Goal: Transaction & Acquisition: Subscribe to service/newsletter

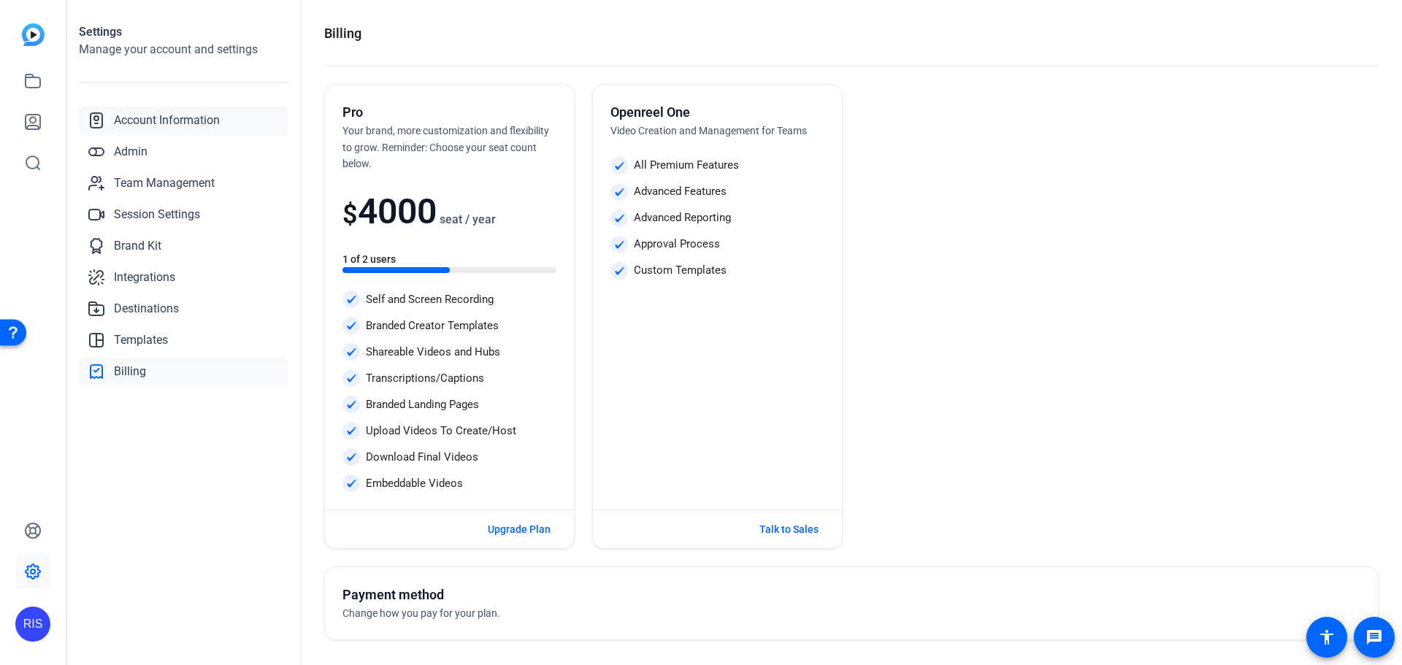
click at [168, 119] on span "Account Information" at bounding box center [167, 121] width 106 height 18
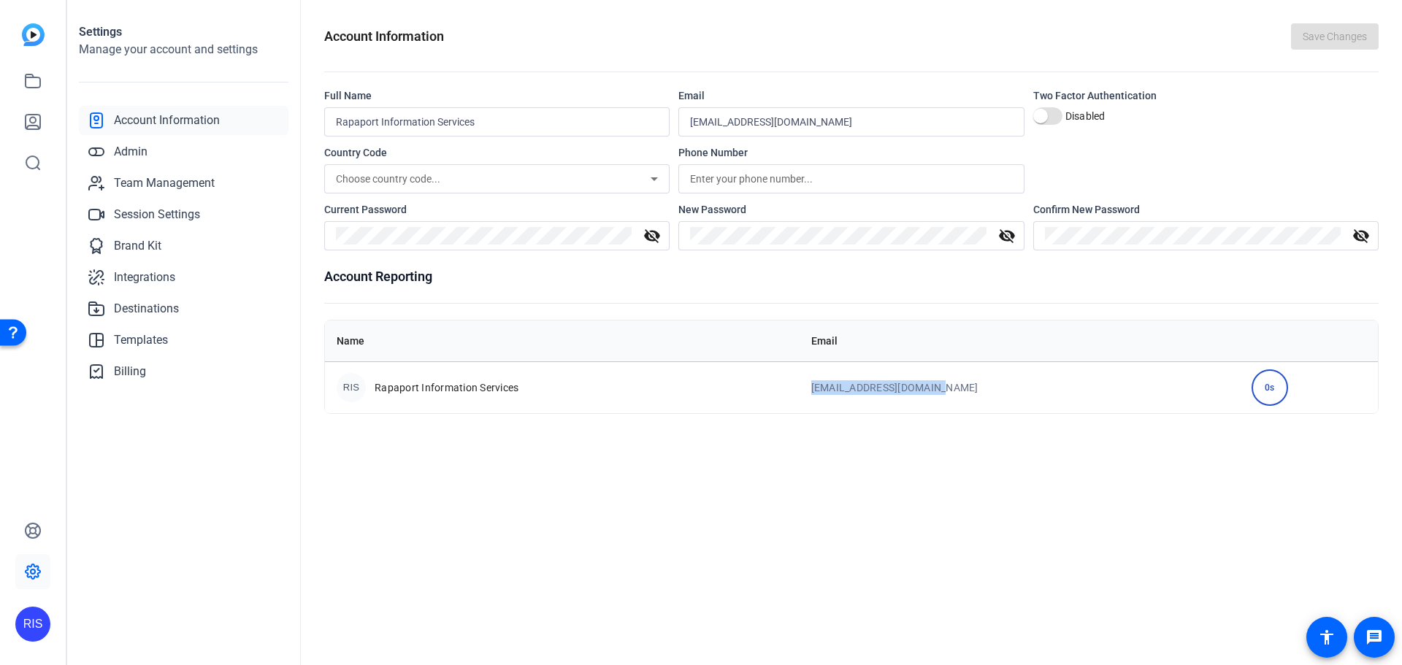
drag, startPoint x: 862, startPoint y: 387, endPoint x: 986, endPoint y: 387, distance: 123.4
click at [986, 387] on td "[EMAIL_ADDRESS][DOMAIN_NAME]" at bounding box center [1019, 387] width 440 height 52
copy td "[EMAIL_ADDRESS][DOMAIN_NAME]"
click at [35, 624] on div "RIS" at bounding box center [32, 624] width 35 height 35
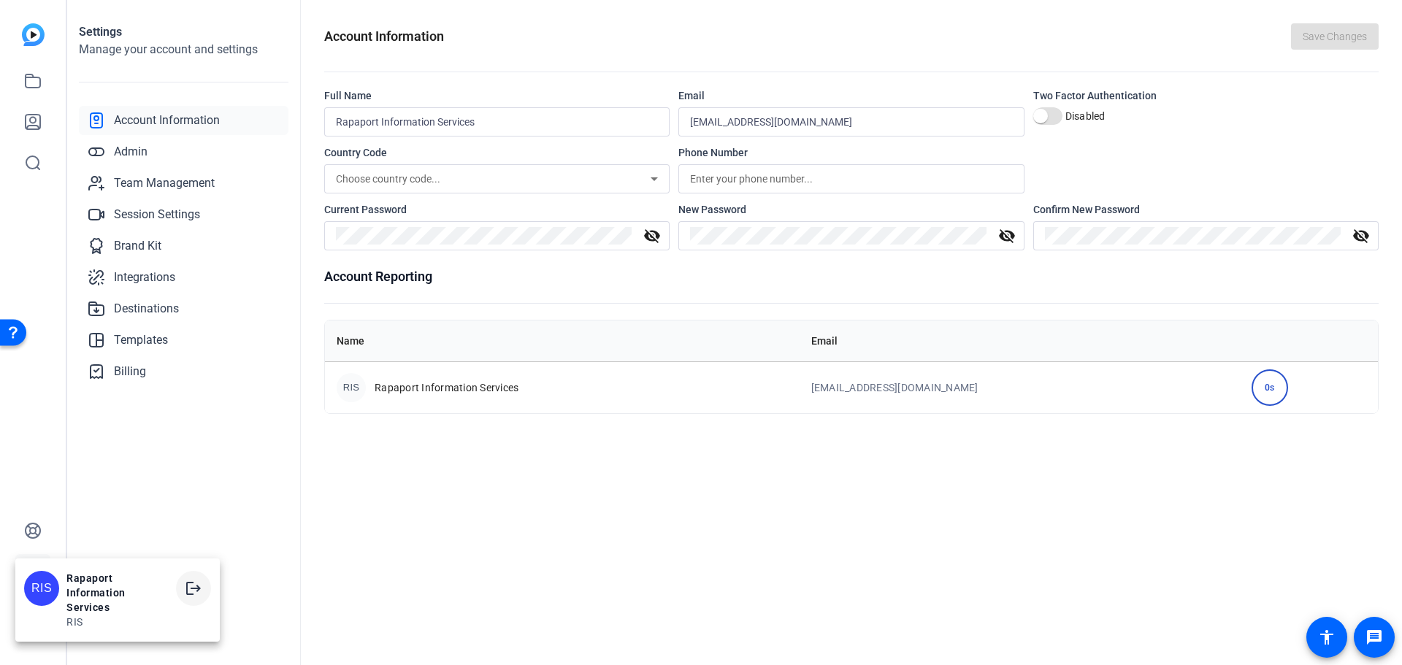
click at [191, 589] on mat-icon "logout" at bounding box center [194, 589] width 18 height 18
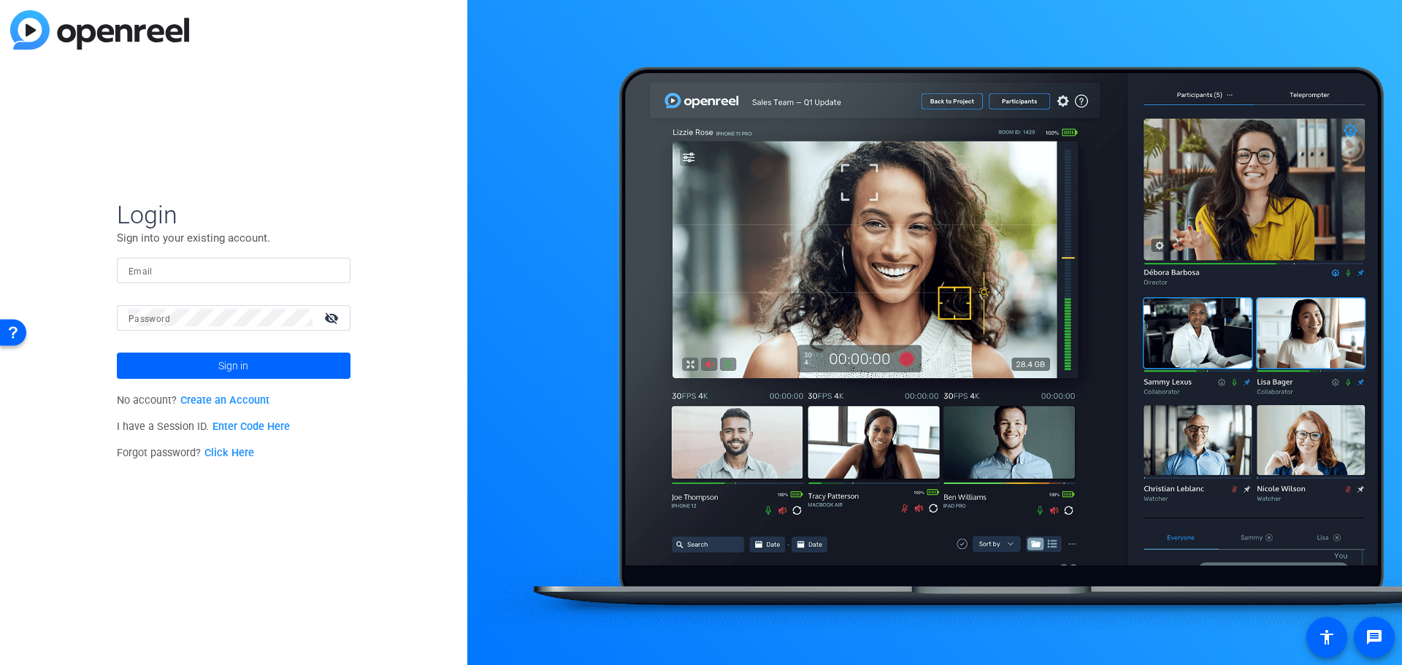
type input "[EMAIL_ADDRESS][DOMAIN_NAME]"
click at [327, 318] on mat-icon "visibility_off" at bounding box center [332, 317] width 35 height 21
click at [237, 371] on span "Sign in" at bounding box center [233, 366] width 30 height 37
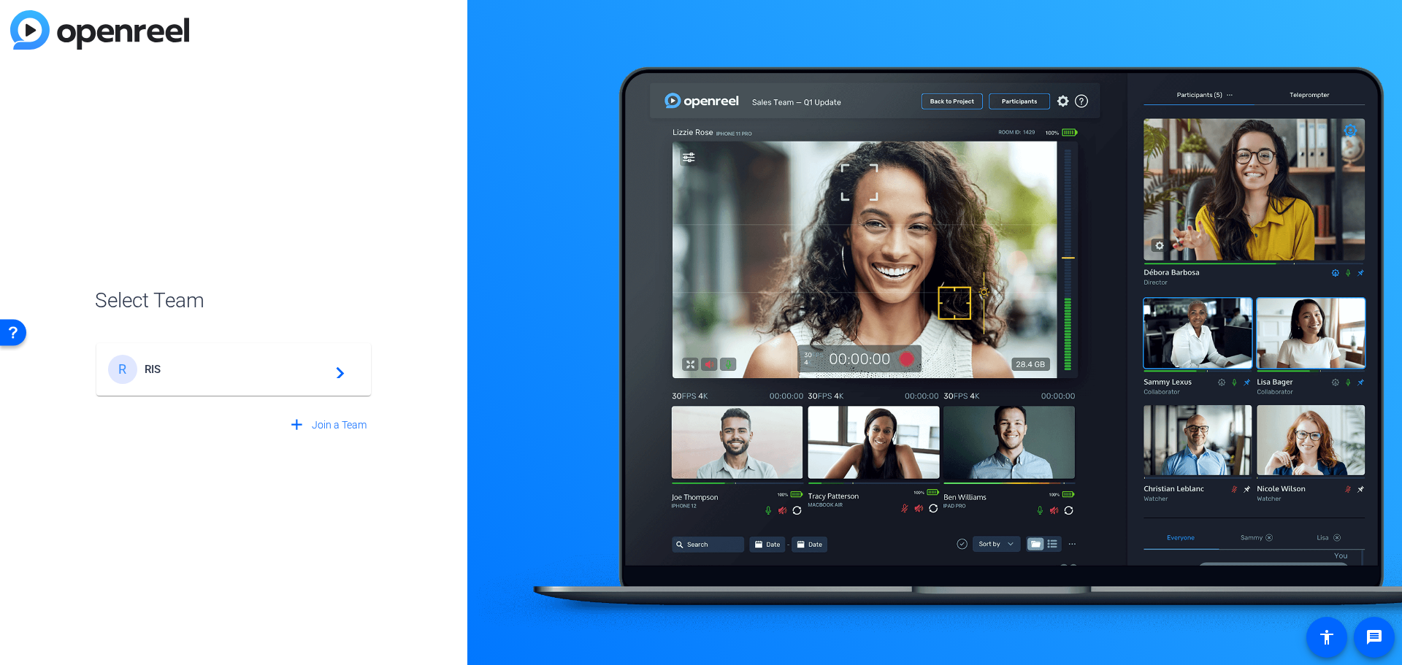
click at [211, 376] on div "R RIS navigate_next" at bounding box center [233, 369] width 251 height 29
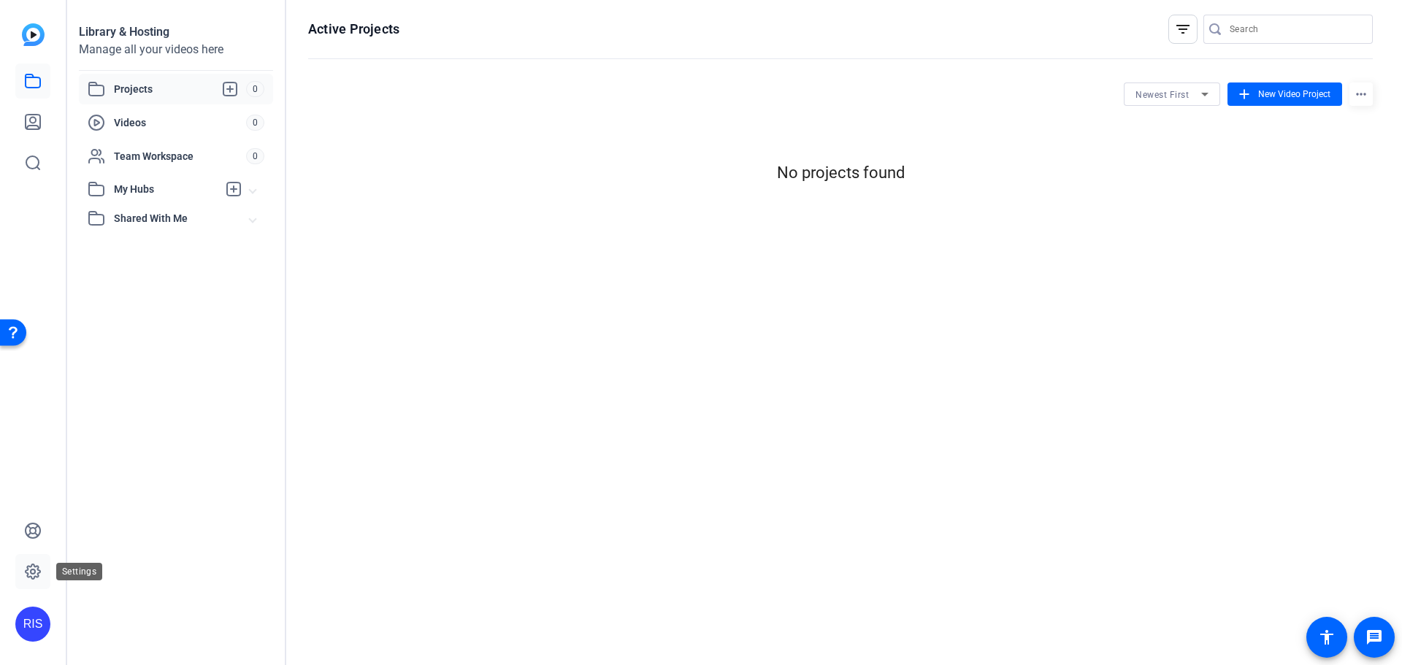
click at [33, 577] on icon at bounding box center [33, 572] width 18 height 18
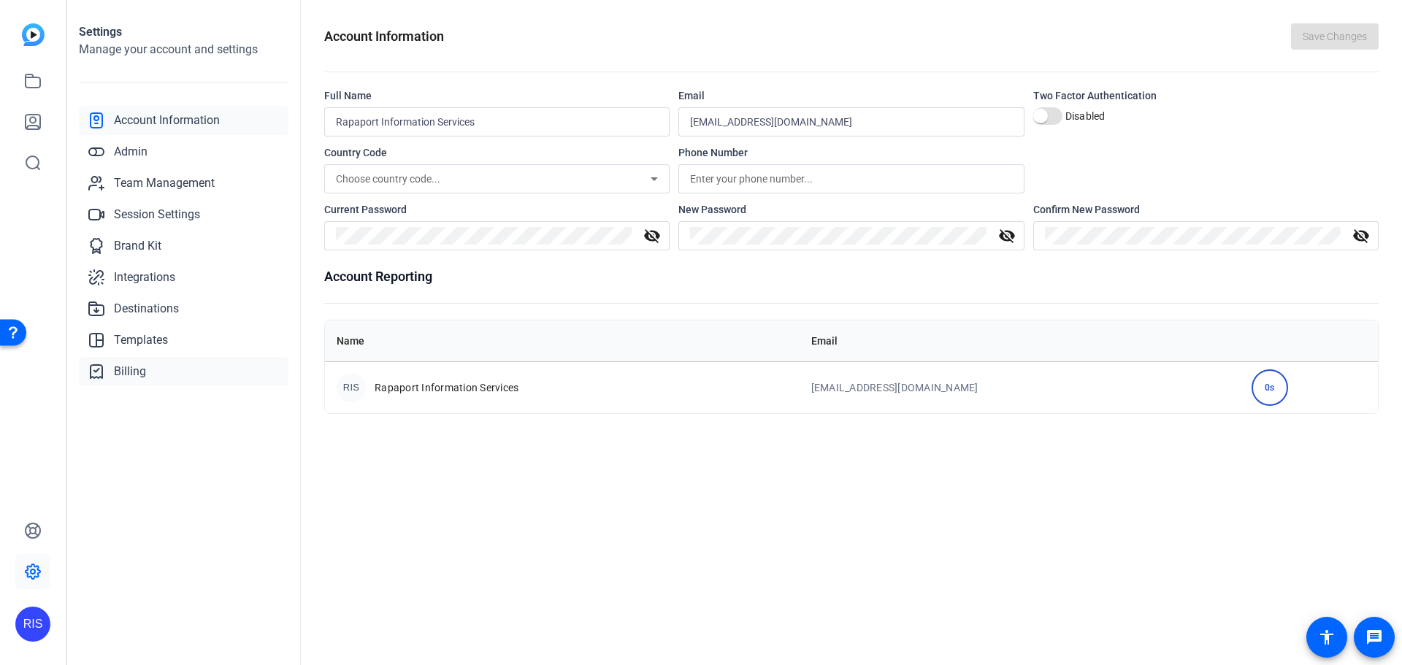
click at [135, 376] on span "Billing" at bounding box center [130, 372] width 32 height 18
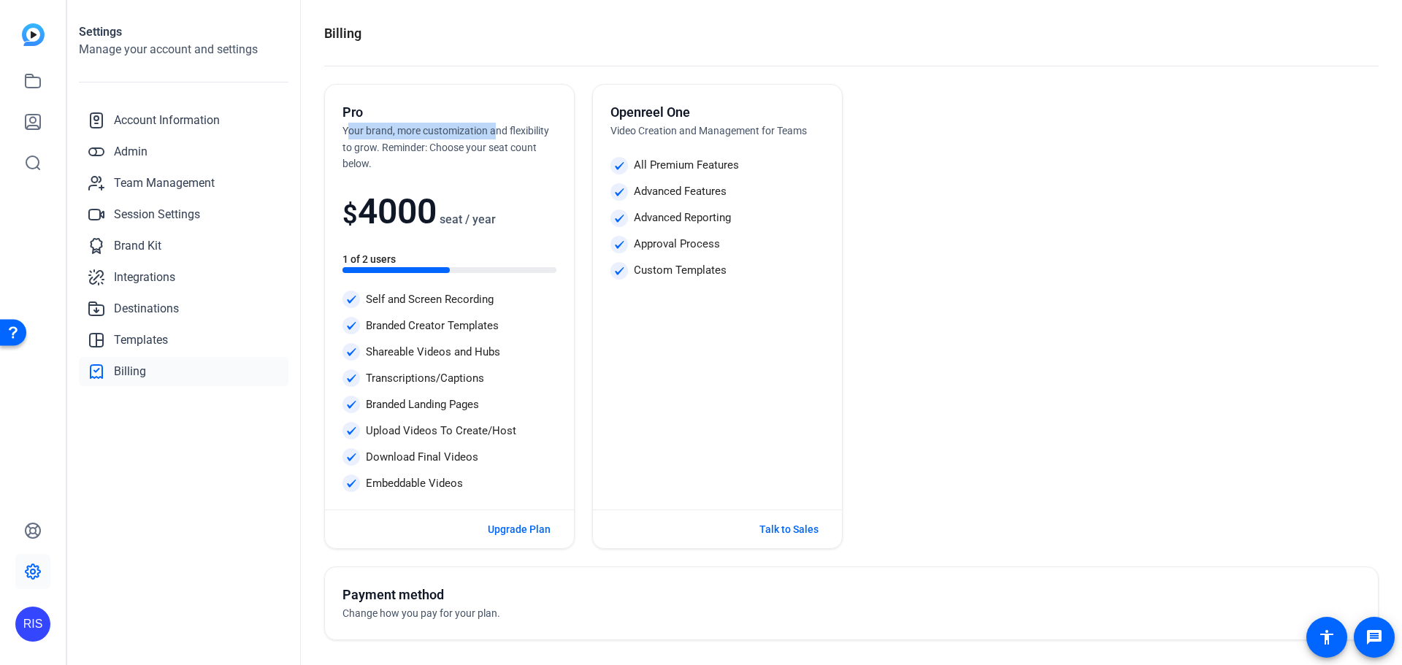
drag, startPoint x: 348, startPoint y: 129, endPoint x: 397, endPoint y: 134, distance: 49.9
click at [482, 125] on span "Your brand, more customization and flexibility to grow. Reminder: Choose your s…" at bounding box center [445, 147] width 207 height 45
click at [396, 134] on span "Your brand, more customization and flexibility to grow. Reminder: Choose your s…" at bounding box center [445, 147] width 207 height 45
click at [342, 132] on div "Pro Your brand, more customization and flexibility to grow. Reminder: Choose yo…" at bounding box center [449, 297] width 249 height 425
drag, startPoint x: 342, startPoint y: 129, endPoint x: 377, endPoint y: 163, distance: 49.0
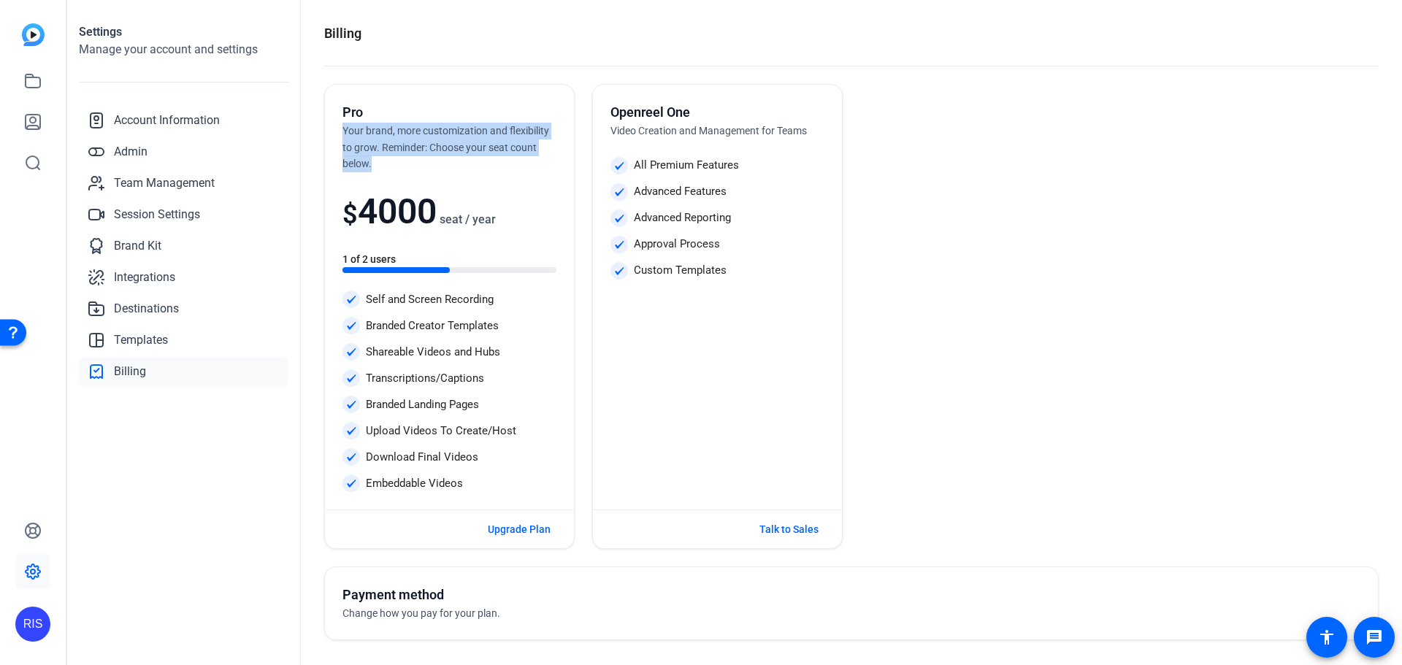
click at [377, 163] on div "Pro Your brand, more customization and flexibility to grow. Reminder: Choose yo…" at bounding box center [449, 297] width 249 height 425
click at [374, 165] on div "Pro Your brand, more customization and flexibility to grow. Reminder: Choose yo…" at bounding box center [449, 137] width 214 height 70
drag, startPoint x: 376, startPoint y: 164, endPoint x: 340, endPoint y: 115, distance: 61.6
click at [340, 115] on div "Pro Your brand, more customization and flexibility to grow. Reminder: Choose yo…" at bounding box center [449, 297] width 249 height 425
click at [357, 152] on span "Your brand, more customization and flexibility to grow. Reminder: Choose your s…" at bounding box center [445, 147] width 207 height 45
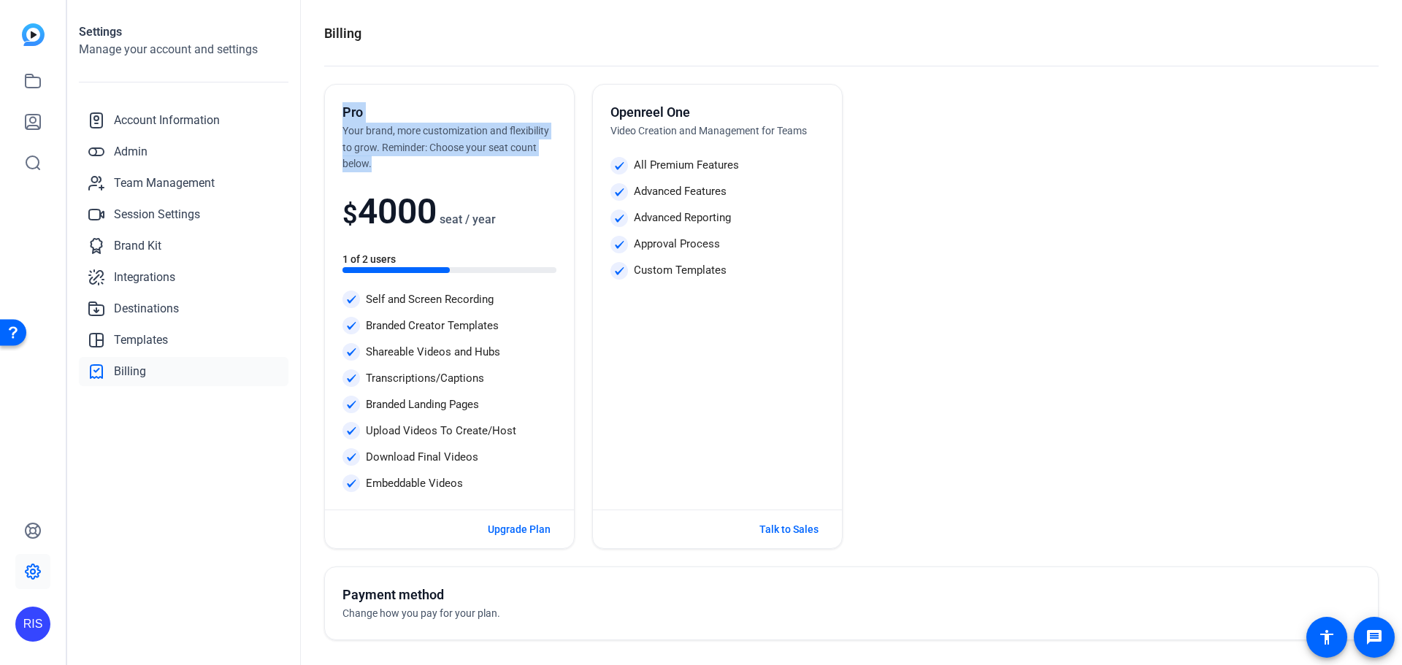
drag, startPoint x: 372, startPoint y: 166, endPoint x: 339, endPoint y: 105, distance: 69.3
click at [339, 105] on div "Pro Your brand, more customization and flexibility to grow. Reminder: Choose yo…" at bounding box center [449, 297] width 249 height 425
click at [348, 139] on div "Pro Your brand, more customization and flexibility to grow. Reminder: Choose yo…" at bounding box center [449, 137] width 214 height 70
drag, startPoint x: 349, startPoint y: 129, endPoint x: 510, endPoint y: 159, distance: 163.5
click at [522, 156] on div "Pro Your brand, more customization and flexibility to grow. Reminder: Choose yo…" at bounding box center [449, 137] width 214 height 70
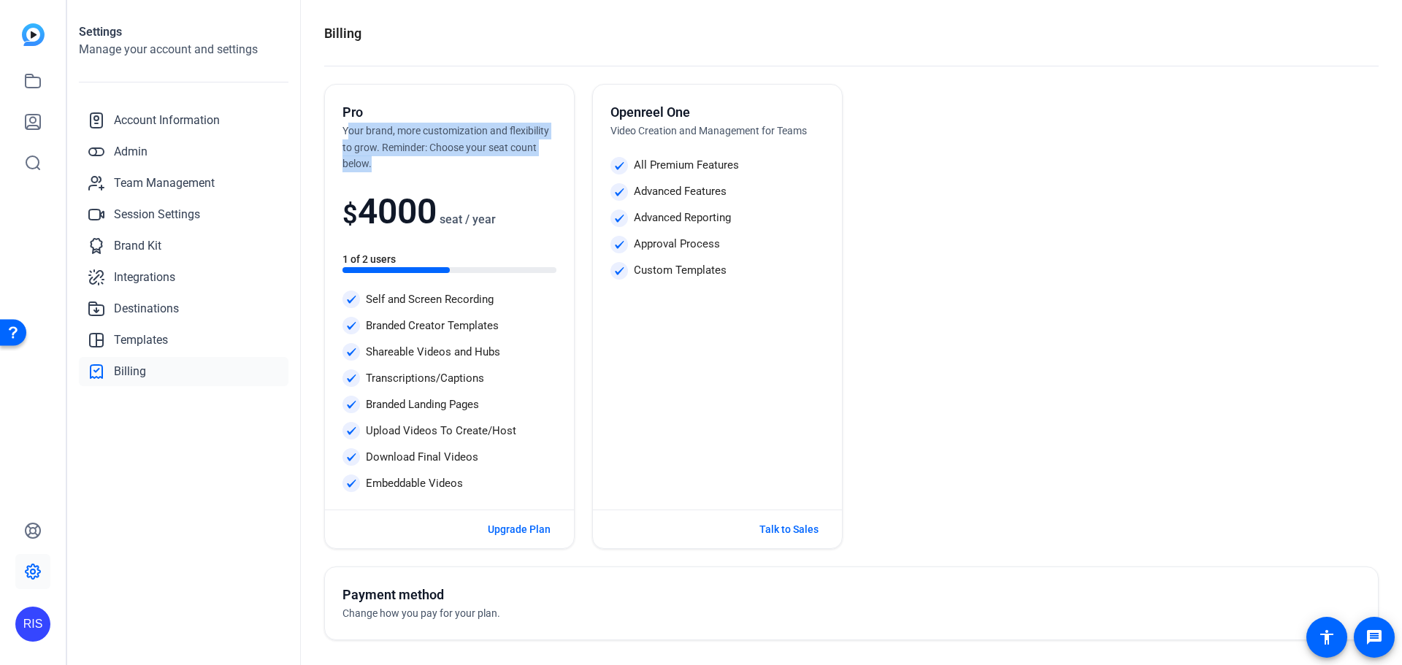
click at [415, 174] on div "Pro Your brand, more customization and flexibility to grow. Reminder: Choose yo…" at bounding box center [449, 297] width 249 height 425
